Goal: Check status: Check status

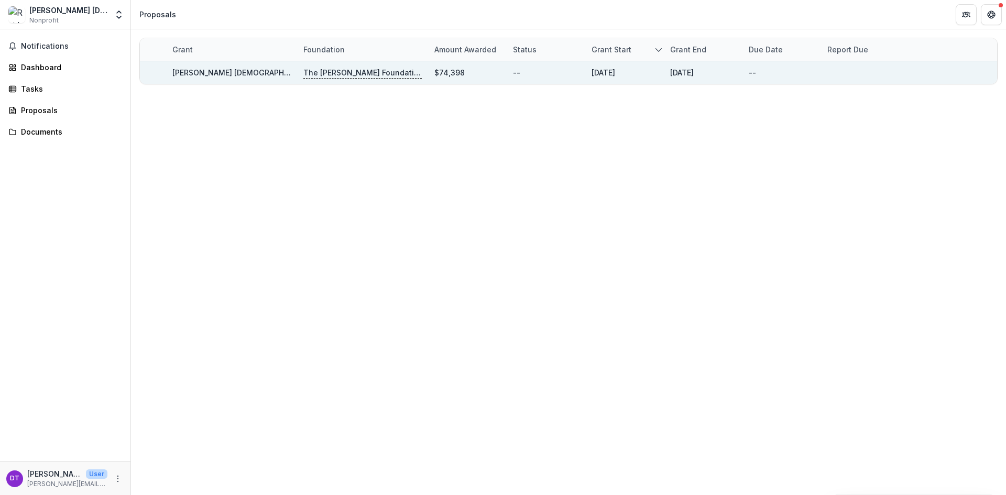
click at [197, 80] on div "[PERSON_NAME] [DEMOGRAPHIC_DATA] - 2024 - Application" at bounding box center [231, 72] width 118 height 23
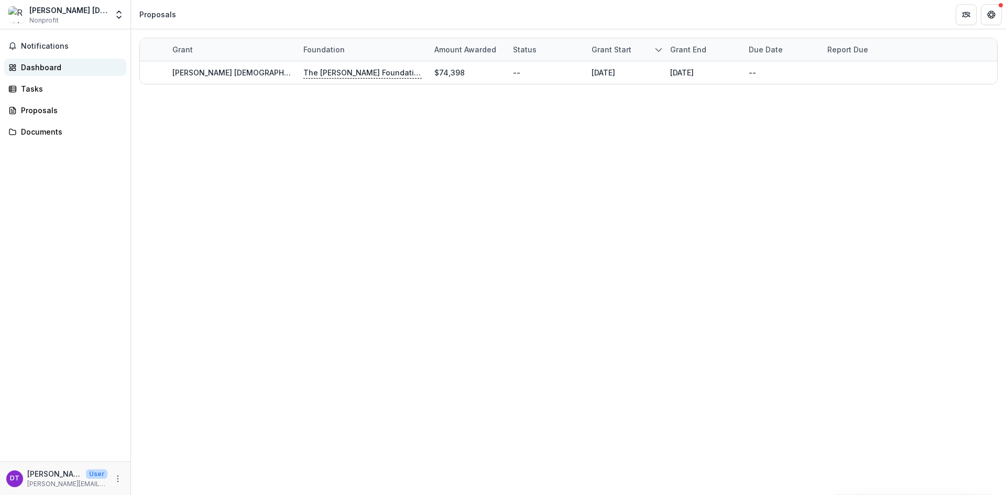
click at [20, 70] on link "Dashboard" at bounding box center [65, 67] width 122 height 17
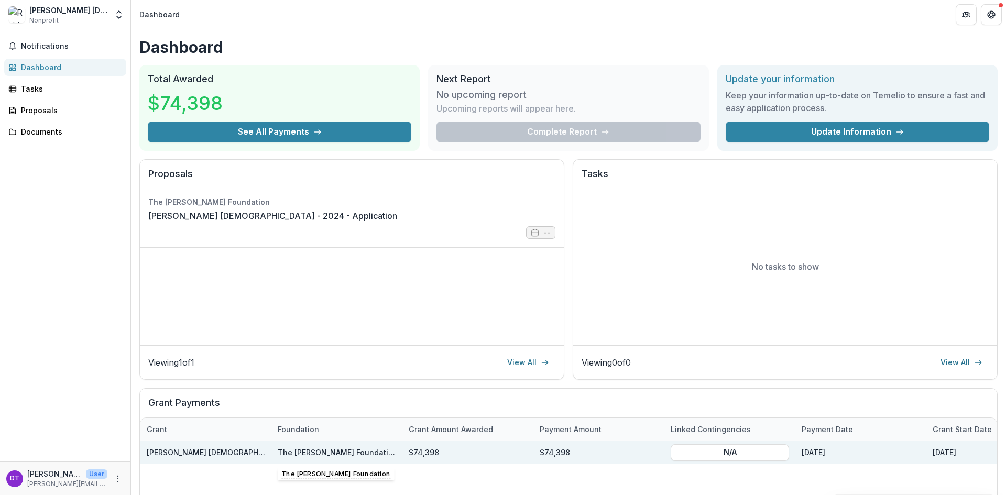
click at [361, 446] on div "The [PERSON_NAME] Foundation" at bounding box center [337, 452] width 118 height 23
click at [382, 460] on div "The [PERSON_NAME] Foundation" at bounding box center [337, 452] width 118 height 23
click at [282, 455] on p "The [PERSON_NAME] Foundation" at bounding box center [337, 452] width 118 height 12
click at [243, 444] on div "[PERSON_NAME] [DEMOGRAPHIC_DATA] - 2024 - Application" at bounding box center [206, 452] width 118 height 23
click at [607, 454] on div "$74,398" at bounding box center [598, 452] width 131 height 23
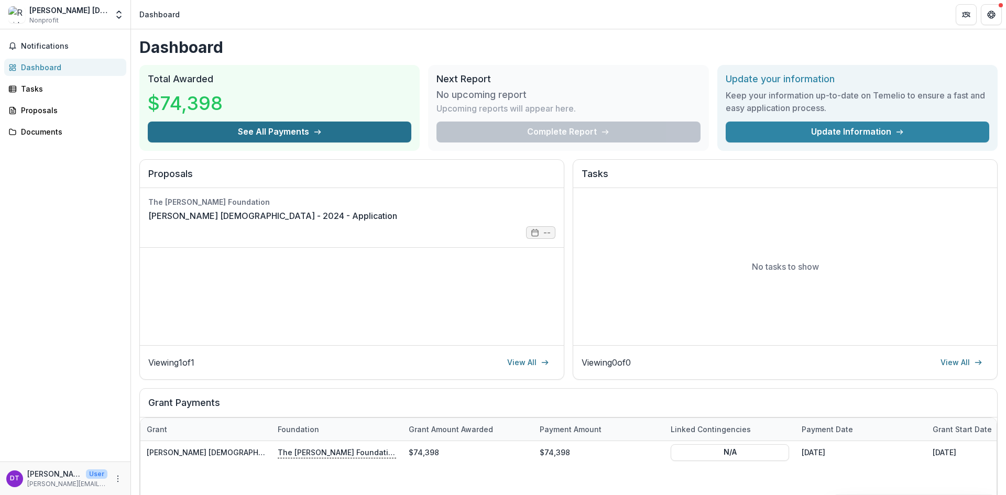
click at [317, 137] on button "See All Payments" at bounding box center [279, 132] width 263 height 21
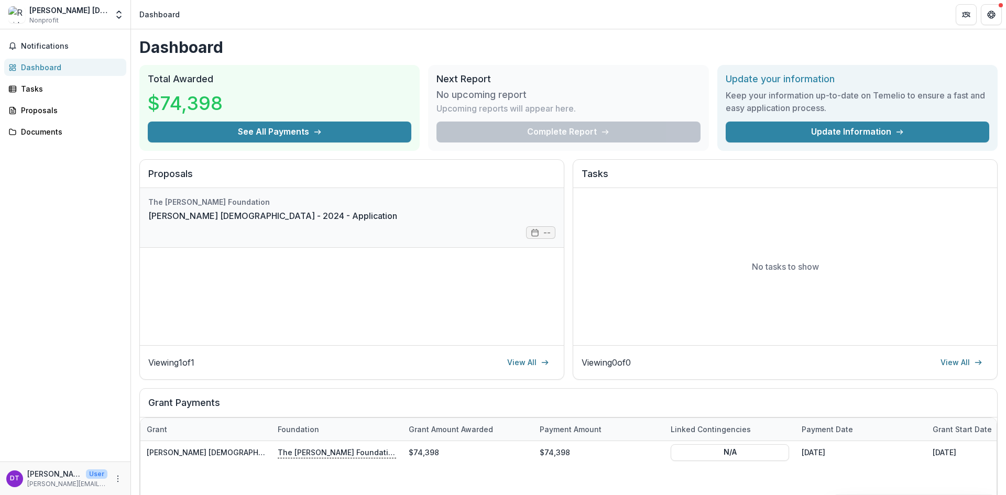
click at [205, 218] on link "[PERSON_NAME] [DEMOGRAPHIC_DATA] - 2024 - Application" at bounding box center [272, 216] width 249 height 13
